Goal: Information Seeking & Learning: Learn about a topic

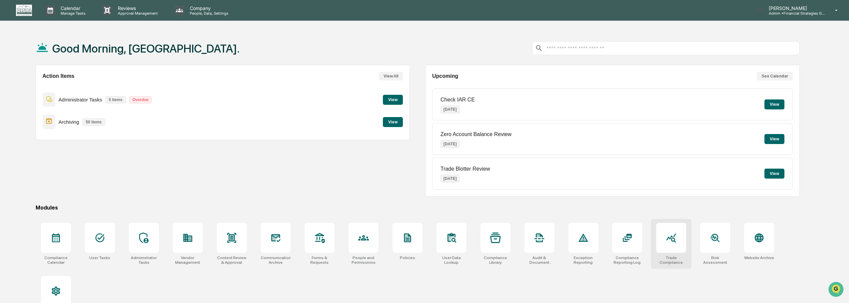
click at [672, 251] on div at bounding box center [671, 238] width 30 height 30
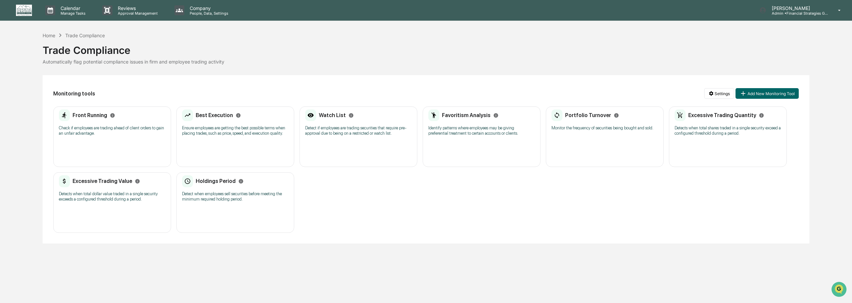
click at [81, 115] on h2 "Front Running" at bounding box center [90, 115] width 35 height 6
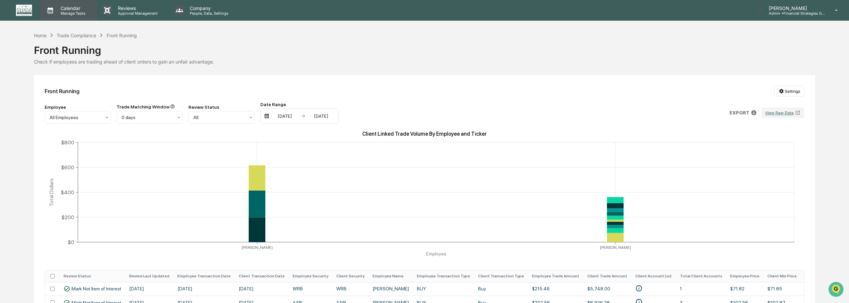
click at [76, 9] on p "Calendar" at bounding box center [72, 8] width 34 height 6
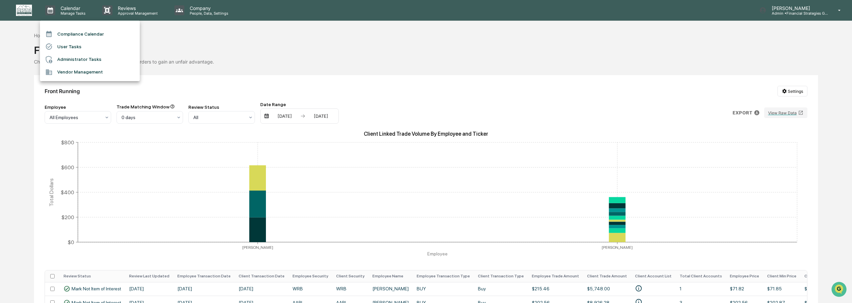
click at [27, 10] on div at bounding box center [426, 151] width 852 height 303
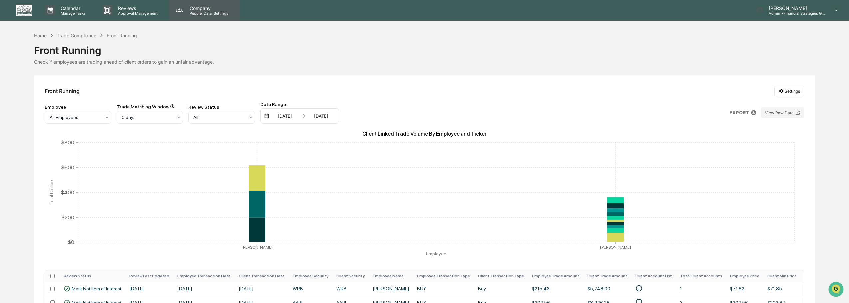
click at [201, 6] on p "Company" at bounding box center [207, 8] width 47 height 6
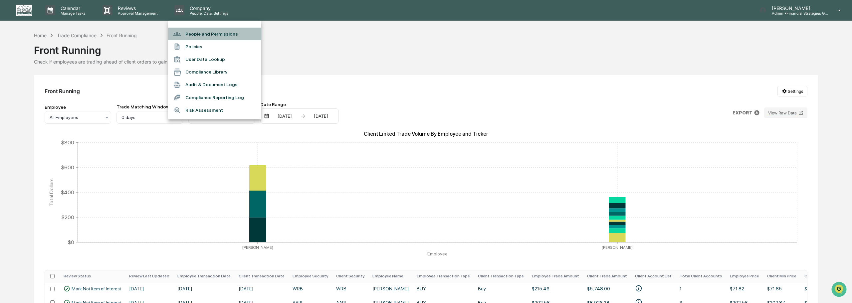
click at [196, 32] on li "People and Permissions" at bounding box center [214, 34] width 93 height 13
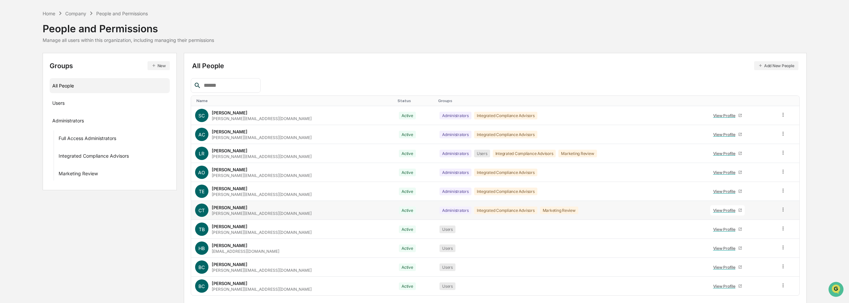
scroll to position [44, 0]
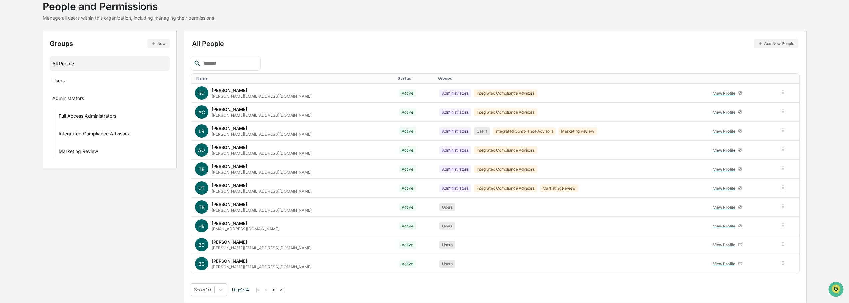
click at [285, 292] on button ">|" at bounding box center [282, 290] width 8 height 6
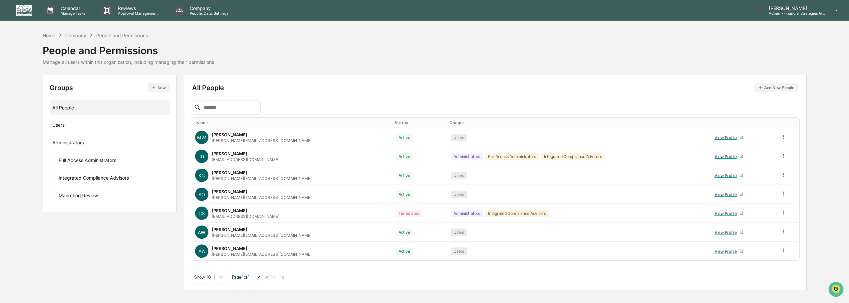
scroll to position [0, 0]
click at [223, 229] on div "[PERSON_NAME]" at bounding box center [230, 229] width 36 height 5
click at [207, 233] on div "AW" at bounding box center [202, 232] width 11 height 11
click at [728, 231] on div "View Profile" at bounding box center [729, 232] width 25 height 5
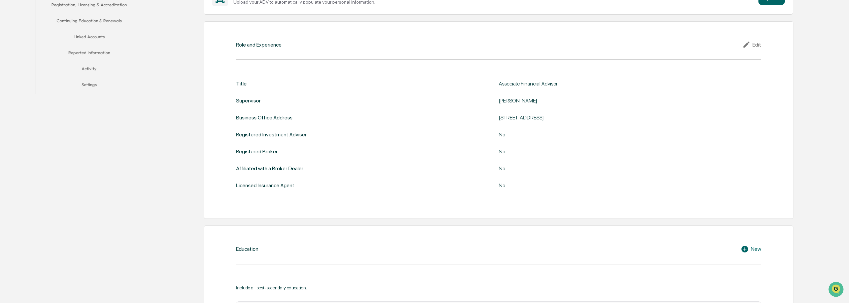
scroll to position [100, 0]
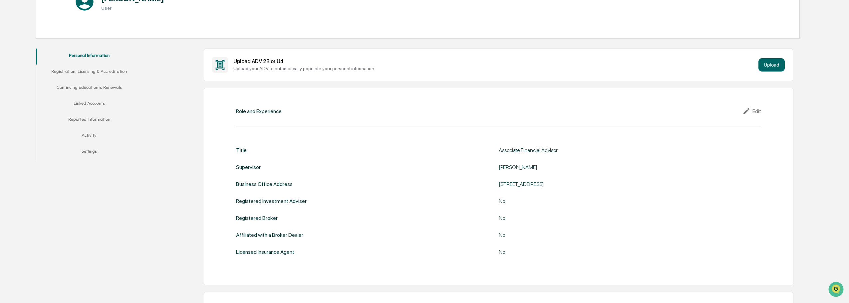
click at [92, 102] on button "Linked Accounts" at bounding box center [89, 105] width 107 height 16
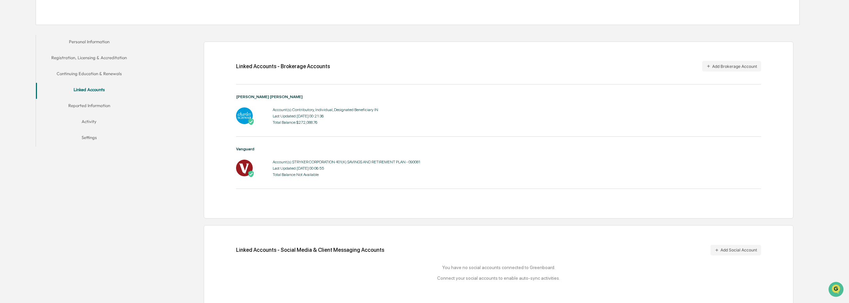
scroll to position [121, 0]
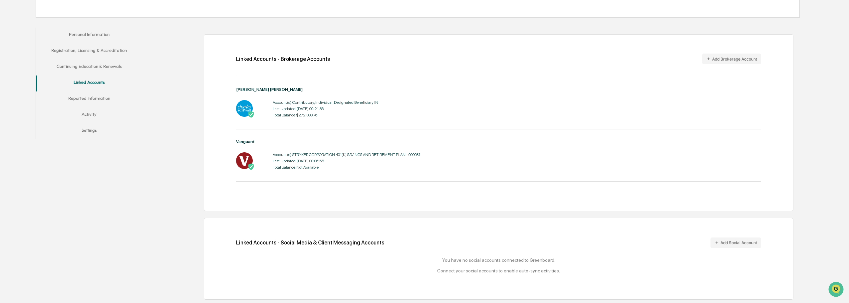
click at [90, 101] on button "Reported Information" at bounding box center [89, 100] width 107 height 16
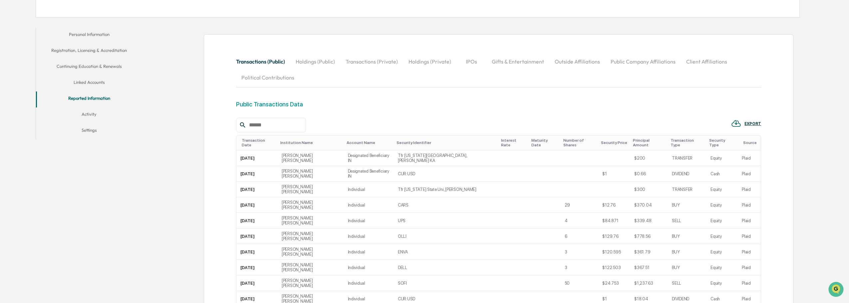
click at [88, 109] on button "Activity" at bounding box center [89, 116] width 107 height 16
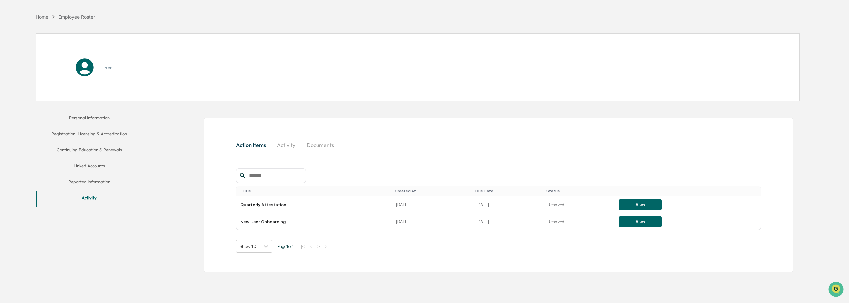
scroll to position [32, 0]
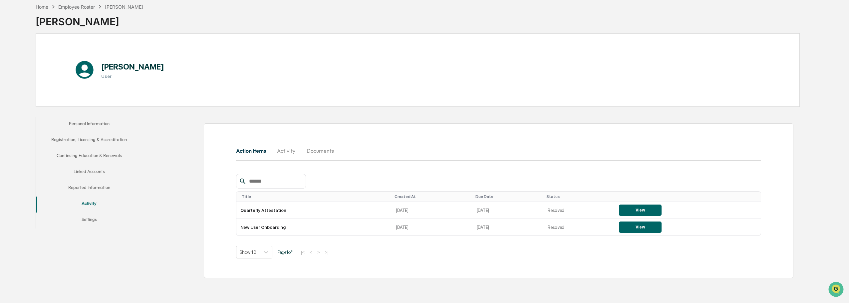
click at [85, 188] on button "Reported Information" at bounding box center [89, 189] width 107 height 16
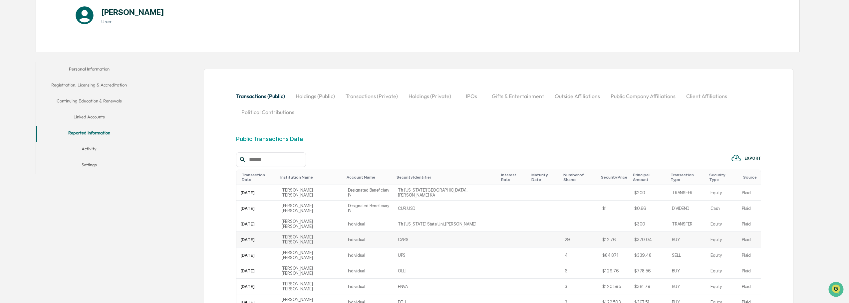
scroll to position [98, 0]
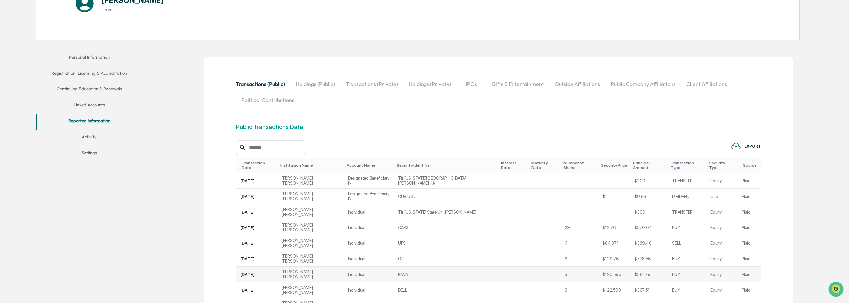
click at [462, 267] on td "ENVA" at bounding box center [446, 275] width 105 height 16
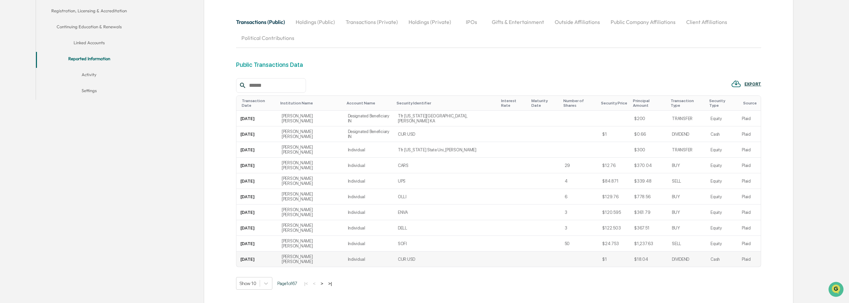
scroll to position [165, 0]
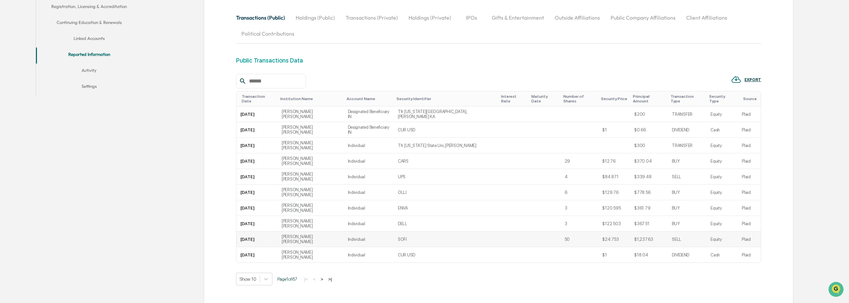
click at [364, 232] on td "Individual" at bounding box center [369, 240] width 50 height 16
click at [267, 279] on icon at bounding box center [266, 280] width 4 height 2
click at [255, 271] on div "Show 50" at bounding box center [254, 272] width 36 height 11
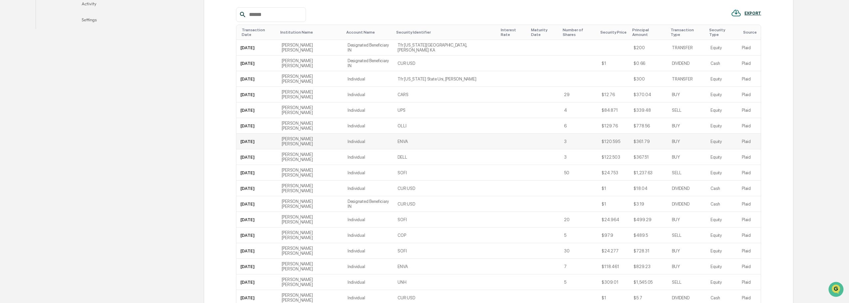
scroll to position [198, 0]
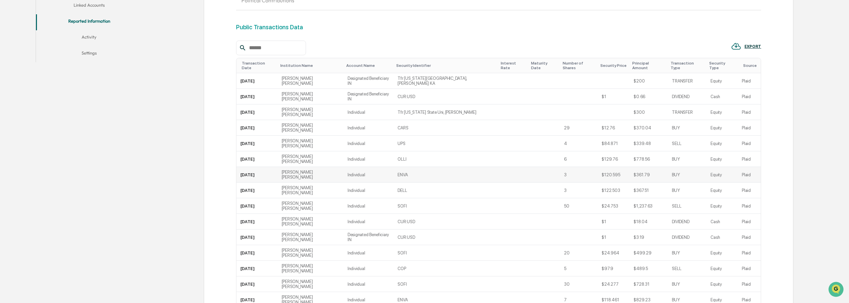
click at [404, 167] on td "ENVA" at bounding box center [446, 175] width 104 height 16
click at [604, 167] on td "$120.595" at bounding box center [614, 175] width 32 height 16
drag, startPoint x: 638, startPoint y: 140, endPoint x: 621, endPoint y: 140, distance: 16.3
click at [630, 167] on td "$361.79" at bounding box center [649, 175] width 38 height 16
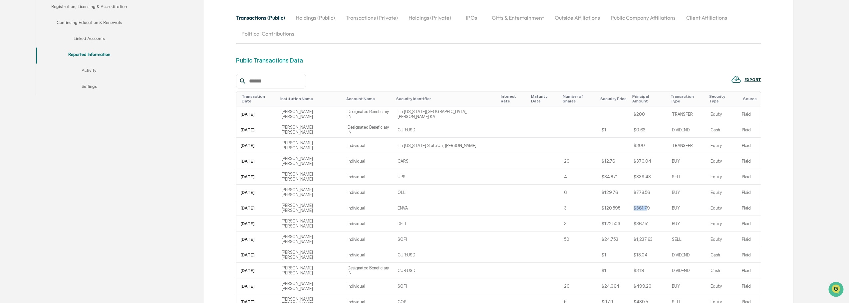
scroll to position [132, 0]
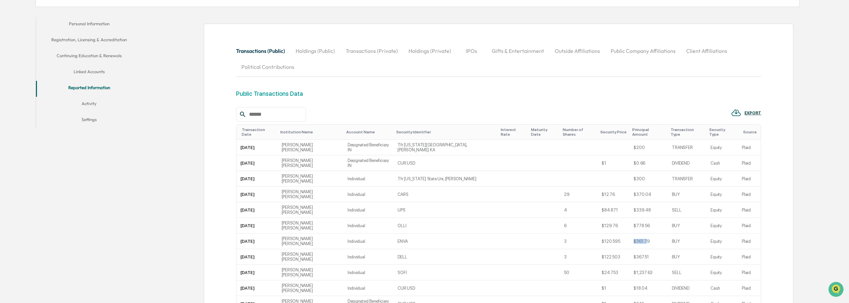
click at [87, 105] on button "Activity" at bounding box center [89, 105] width 107 height 16
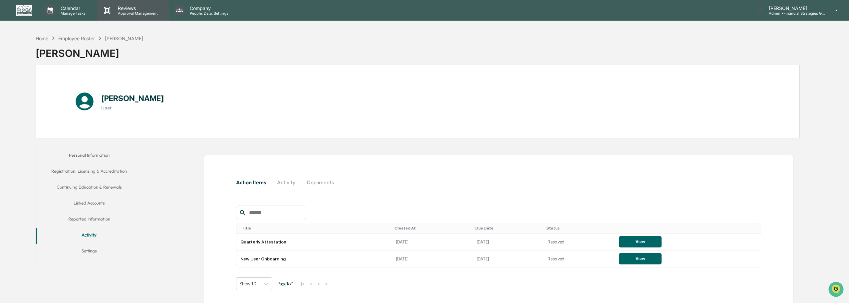
click at [126, 8] on p "Reviews" at bounding box center [137, 8] width 49 height 6
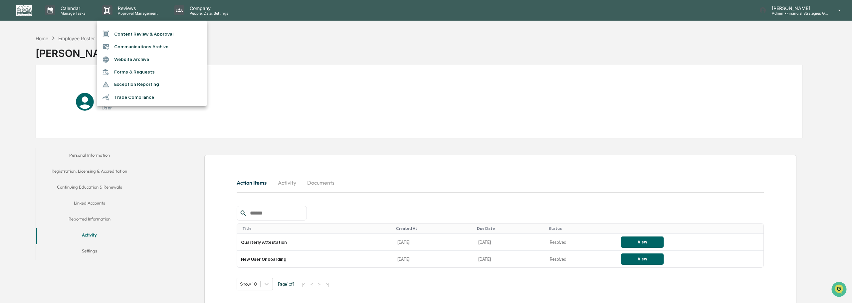
click at [135, 99] on li "Trade Compliance" at bounding box center [152, 97] width 110 height 13
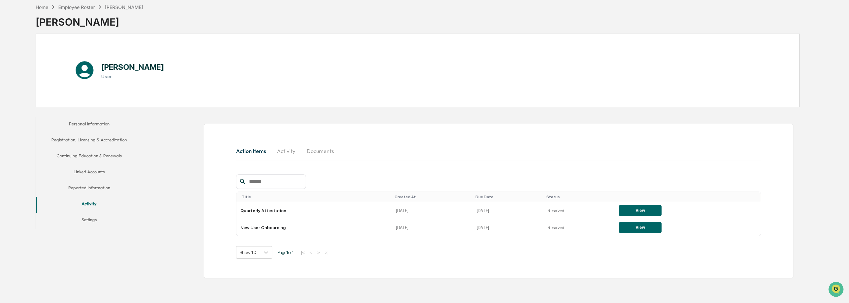
scroll to position [32, 0]
click at [91, 187] on button "Reported Information" at bounding box center [89, 189] width 107 height 16
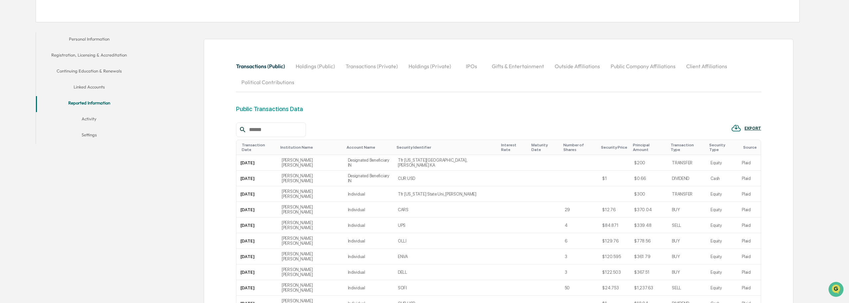
scroll to position [132, 0]
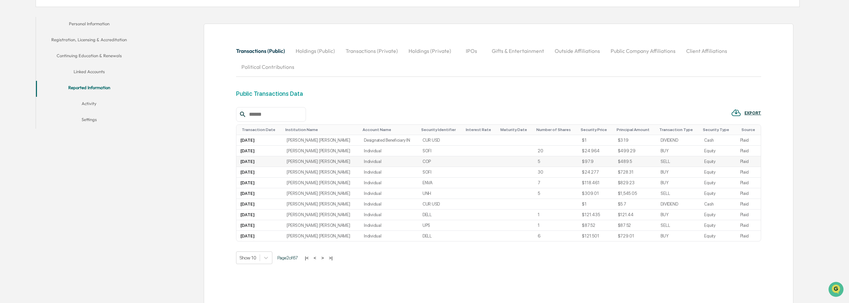
click at [419, 162] on td "COP" at bounding box center [441, 162] width 45 height 11
